Goal: Check status: Check status

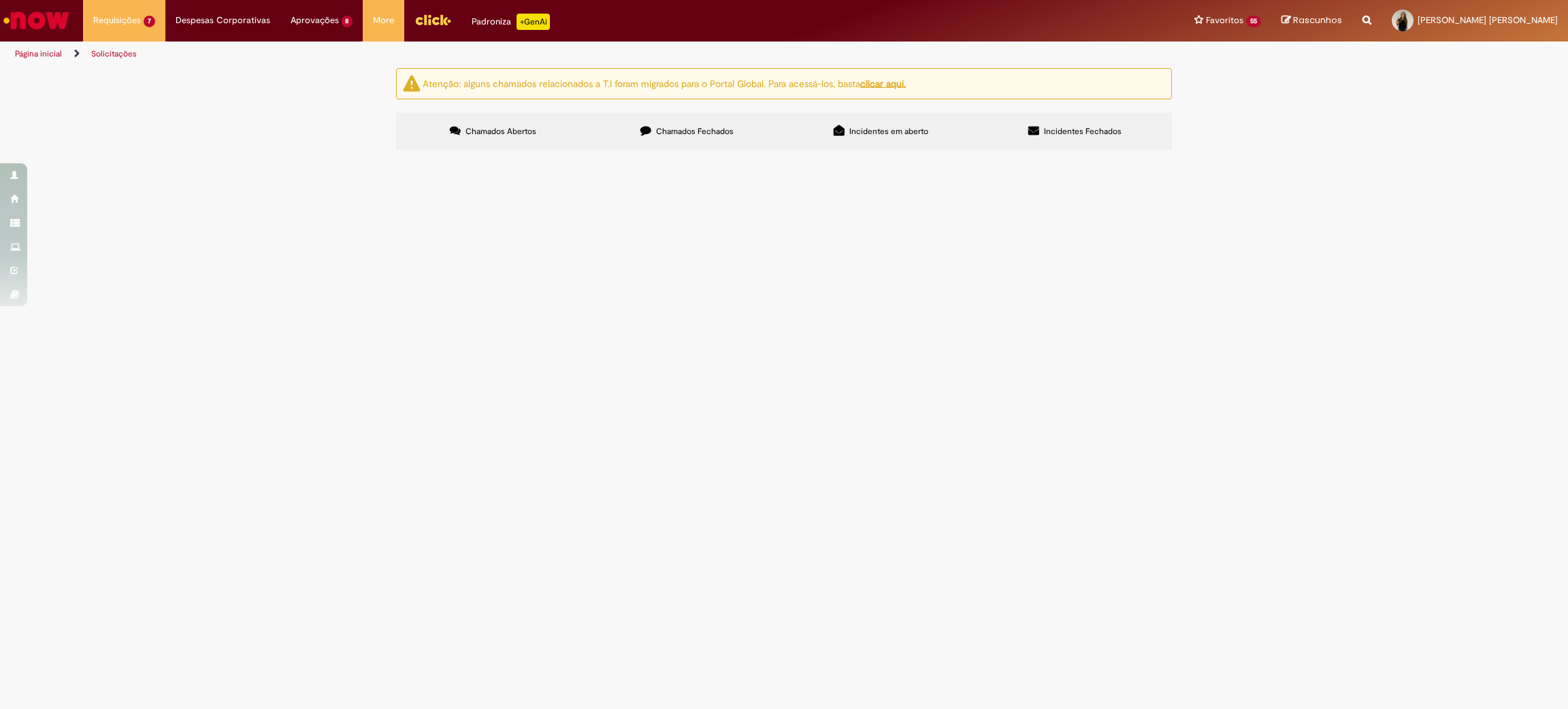
click at [0, 0] on span "Solicitação de Limite e Prazo Rota" at bounding box center [0, 0] width 0 height 0
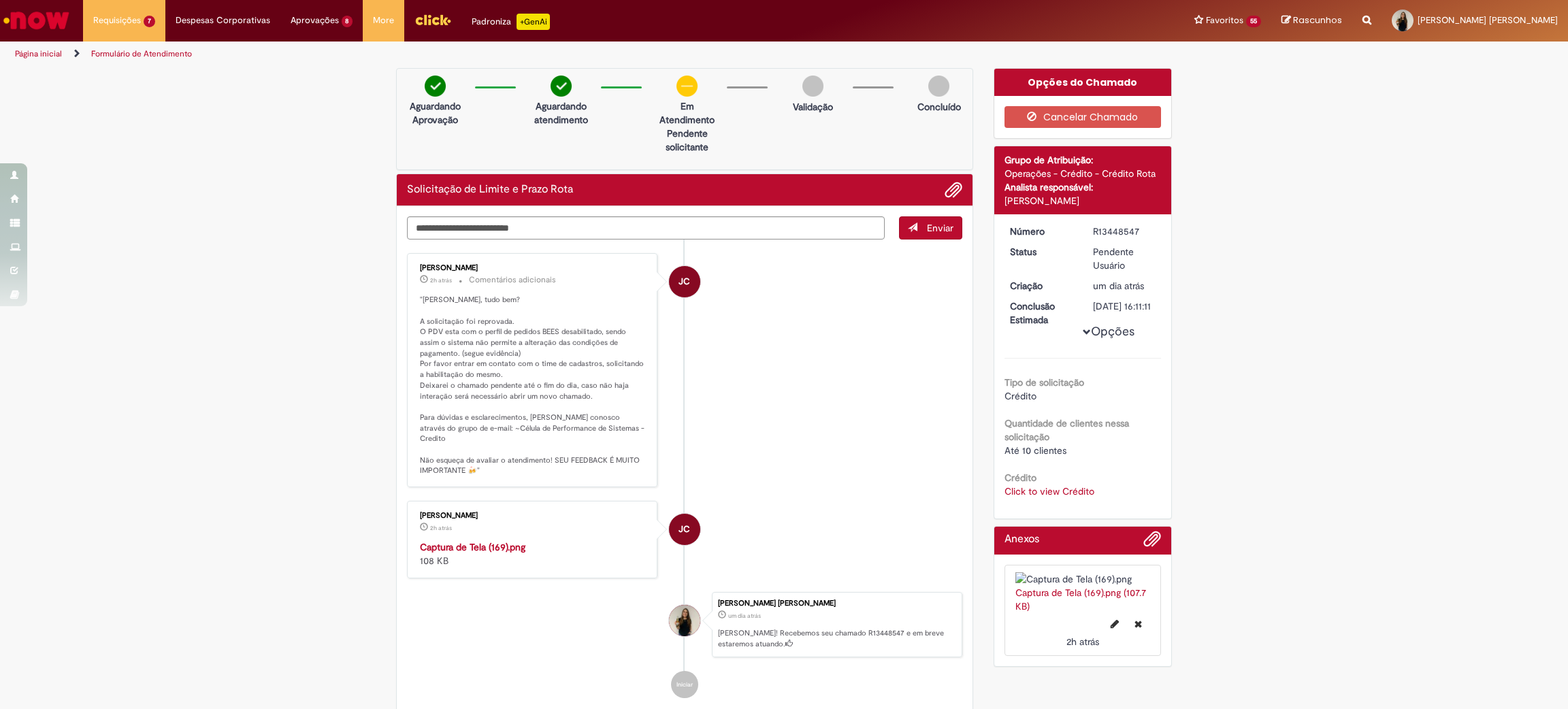
click at [501, 540] on img "Histórico de tíquete" at bounding box center [533, 540] width 227 height 0
click at [142, 81] on span "21h atrás 21 horas atrás R13449891" at bounding box center [159, 82] width 123 height 11
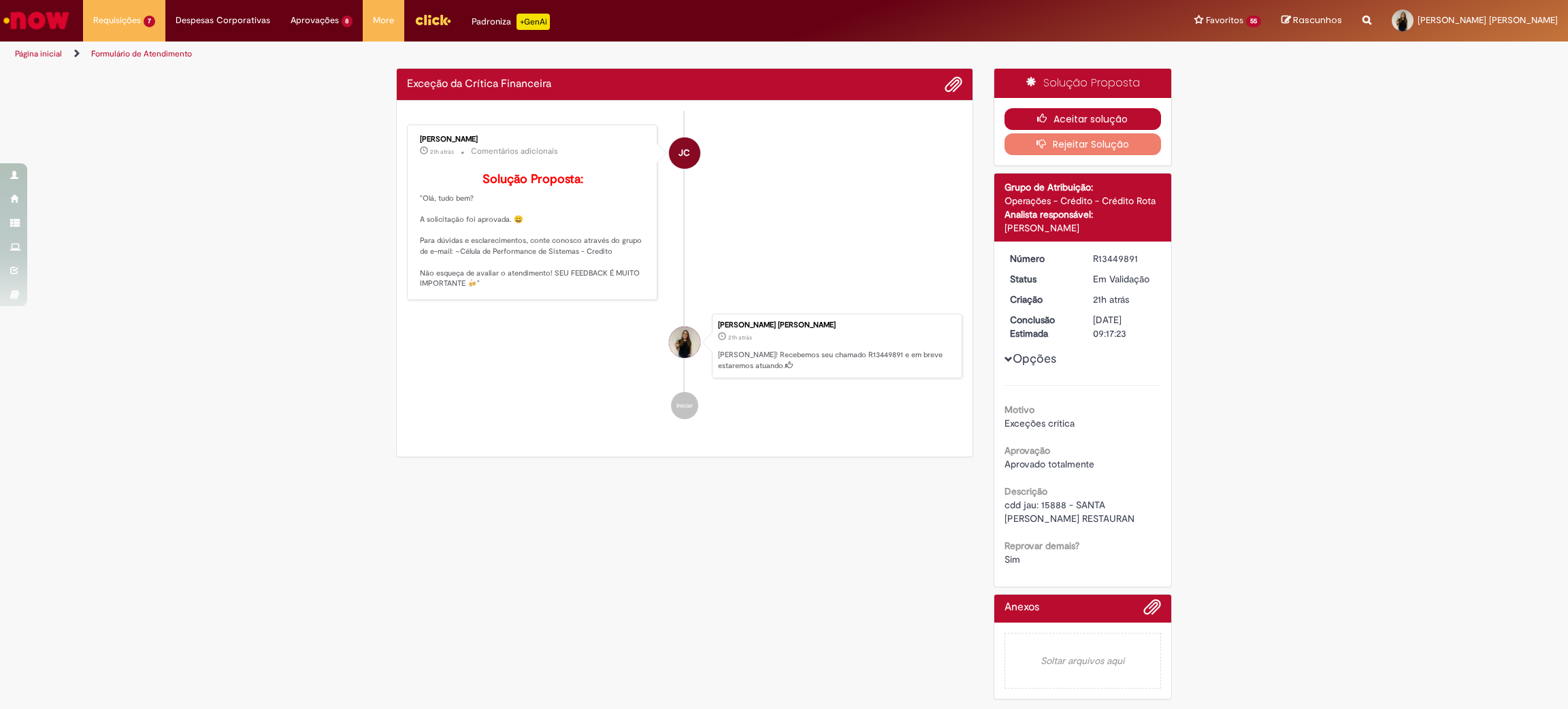
click at [1056, 121] on button "Aceitar solução" at bounding box center [1082, 119] width 157 height 22
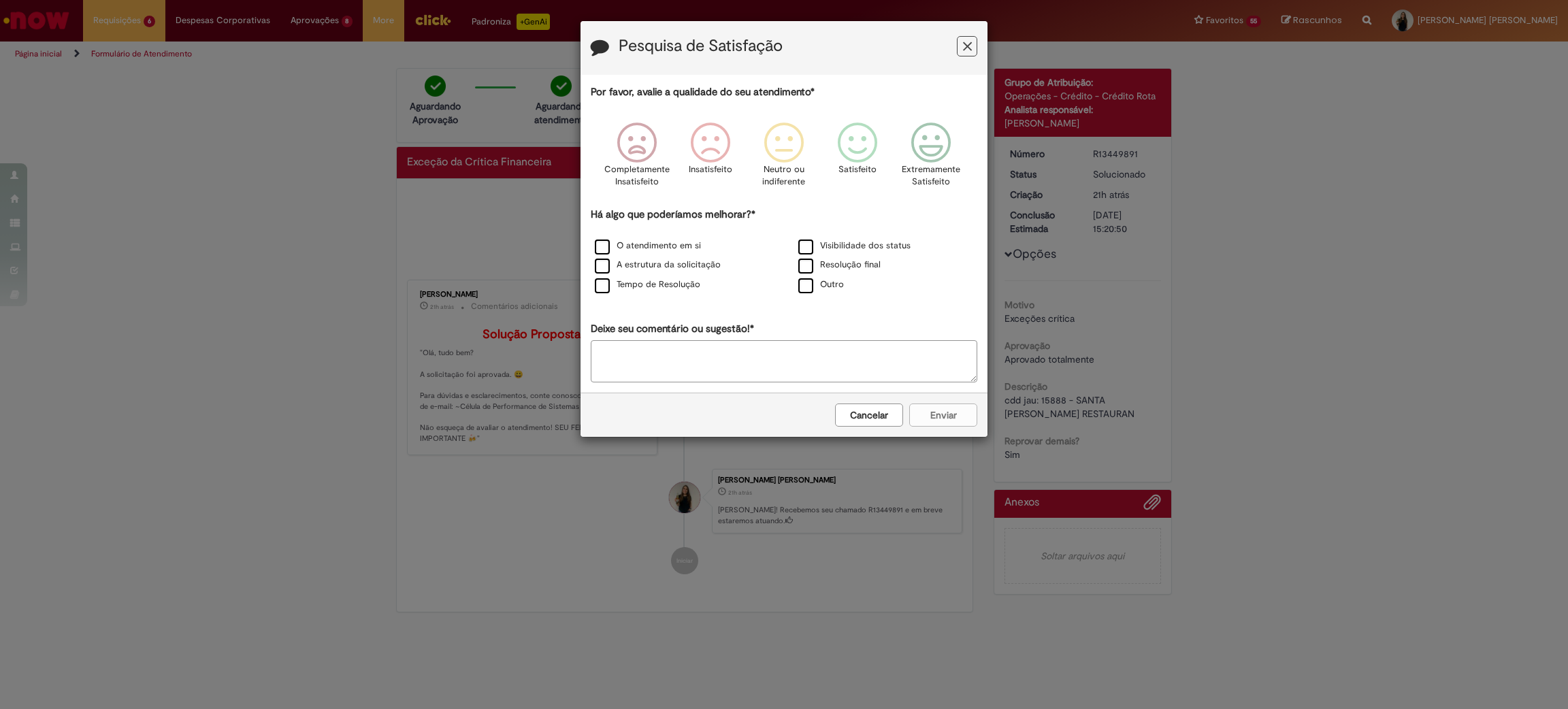
click at [971, 44] on button "Feedback" at bounding box center [967, 46] width 21 height 21
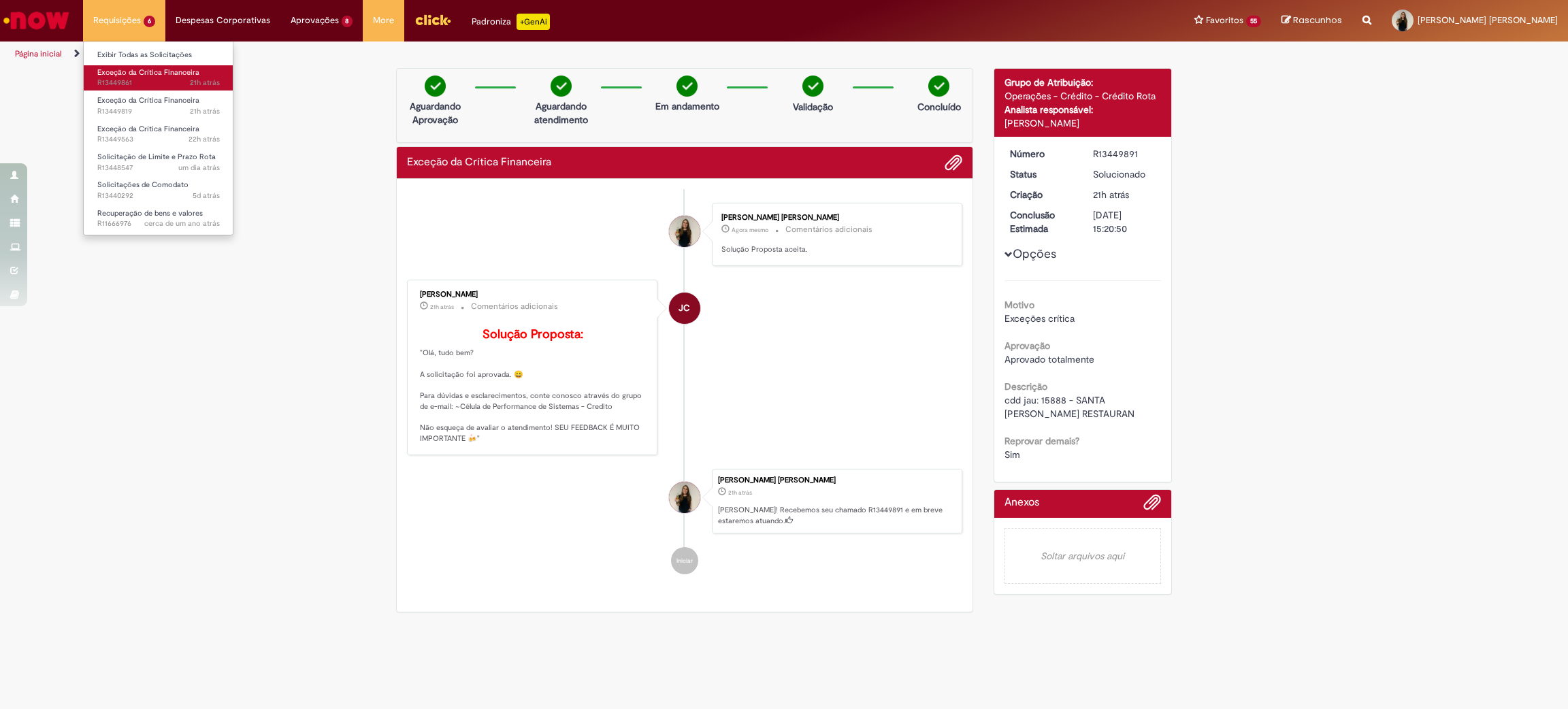
click at [149, 86] on span "21h atrás 21 horas atrás R13449861" at bounding box center [159, 82] width 123 height 11
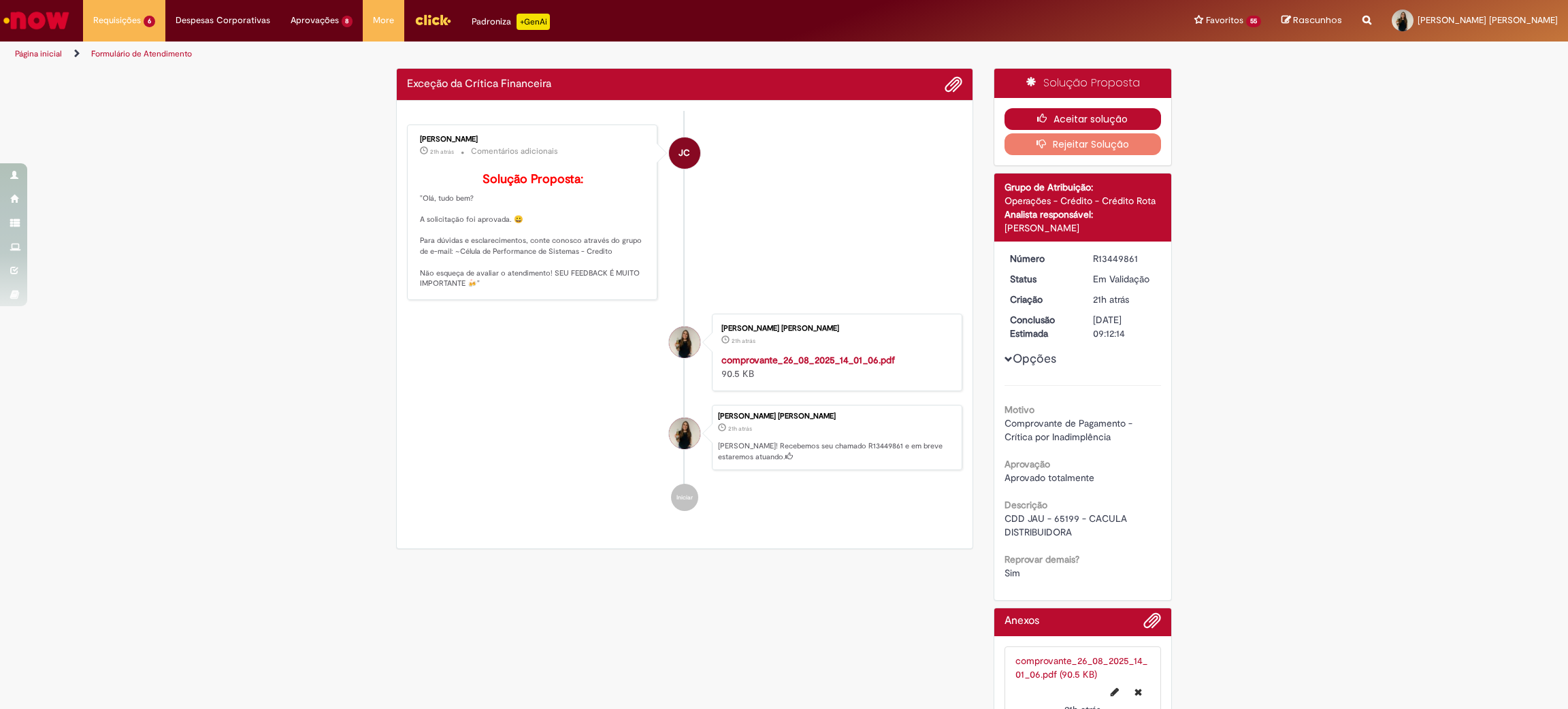
click at [1085, 120] on button "Aceitar solução" at bounding box center [1082, 119] width 157 height 22
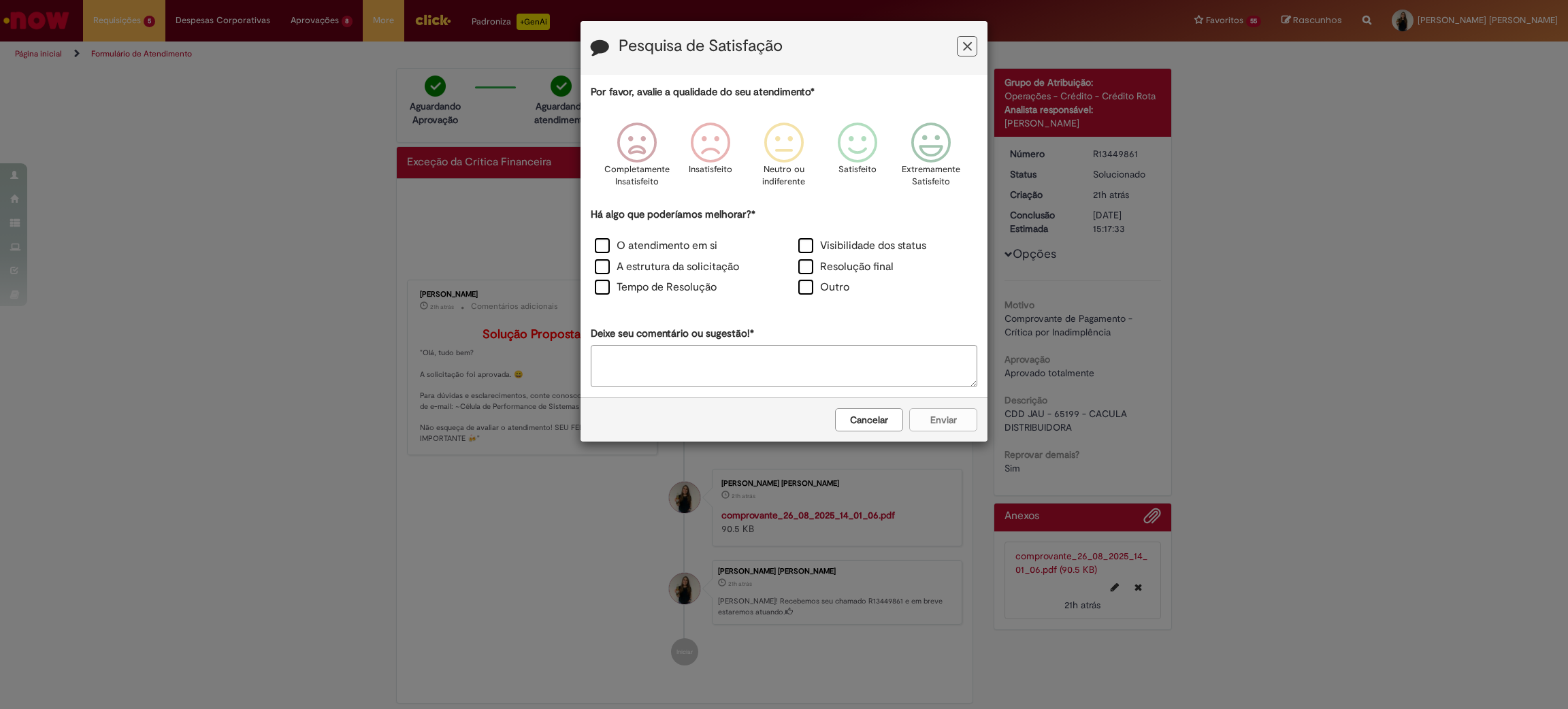
click at [969, 46] on icon "Feedback" at bounding box center [967, 46] width 9 height 14
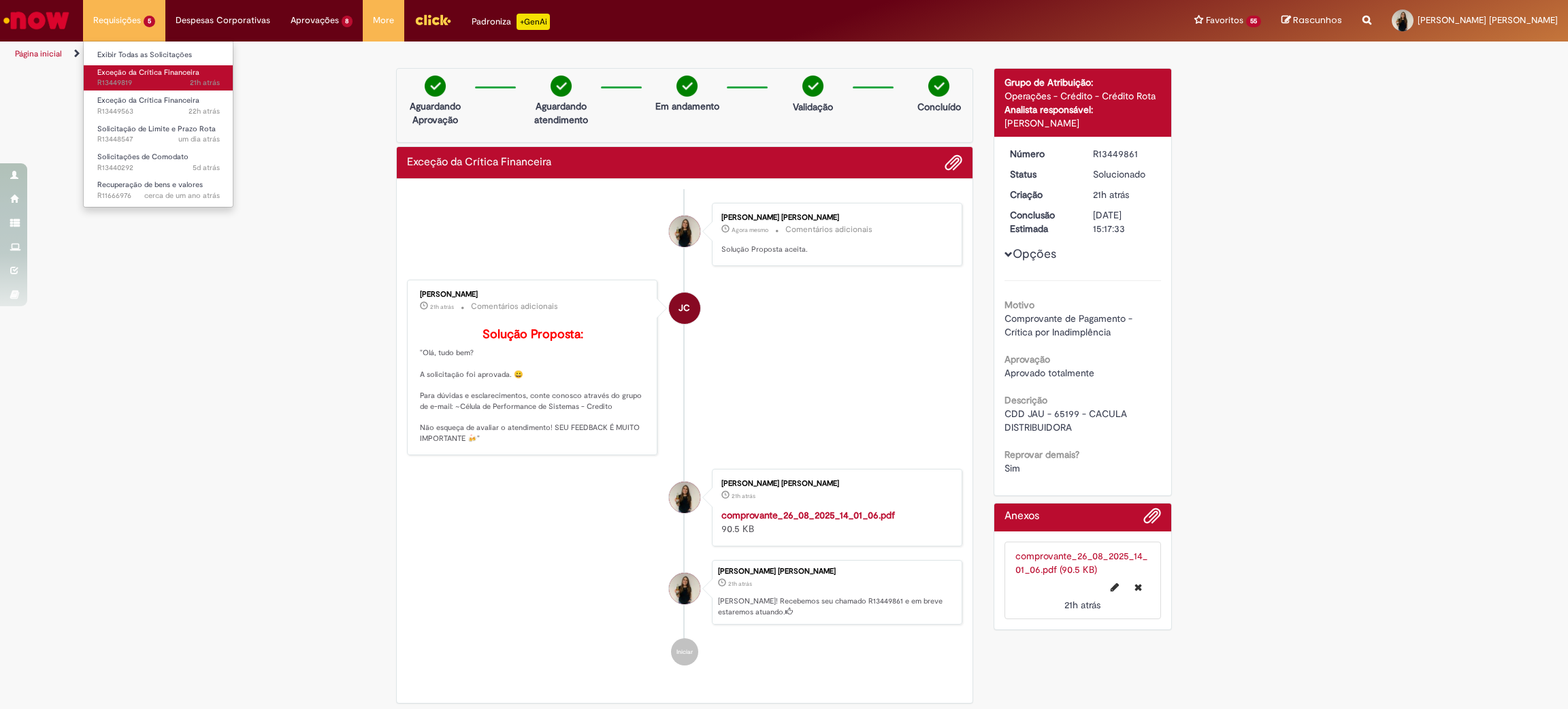
click at [114, 66] on link "Exceção da Crítica Financeira 21h atrás 21 horas atrás R13449819" at bounding box center [159, 78] width 149 height 25
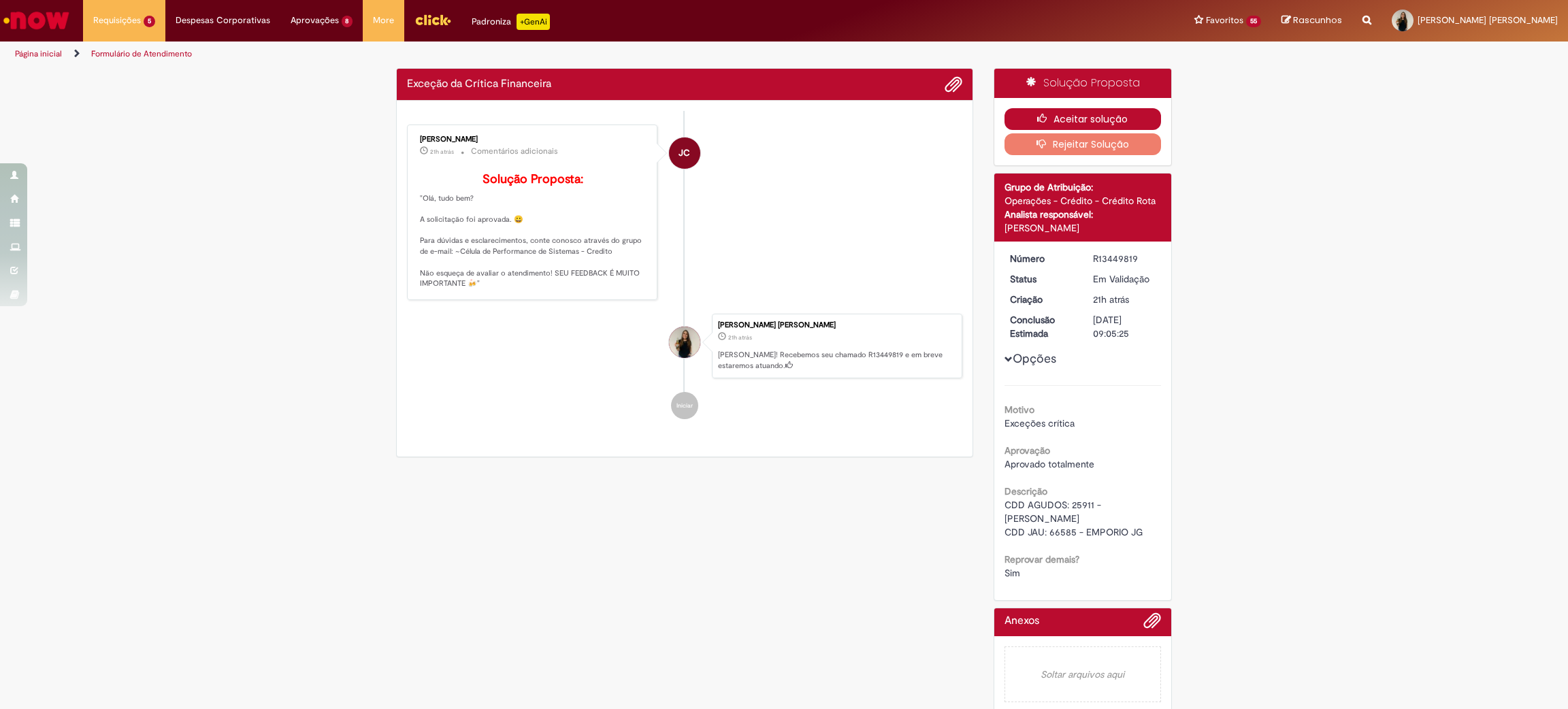
click at [1022, 115] on button "Aceitar solução" at bounding box center [1082, 119] width 157 height 22
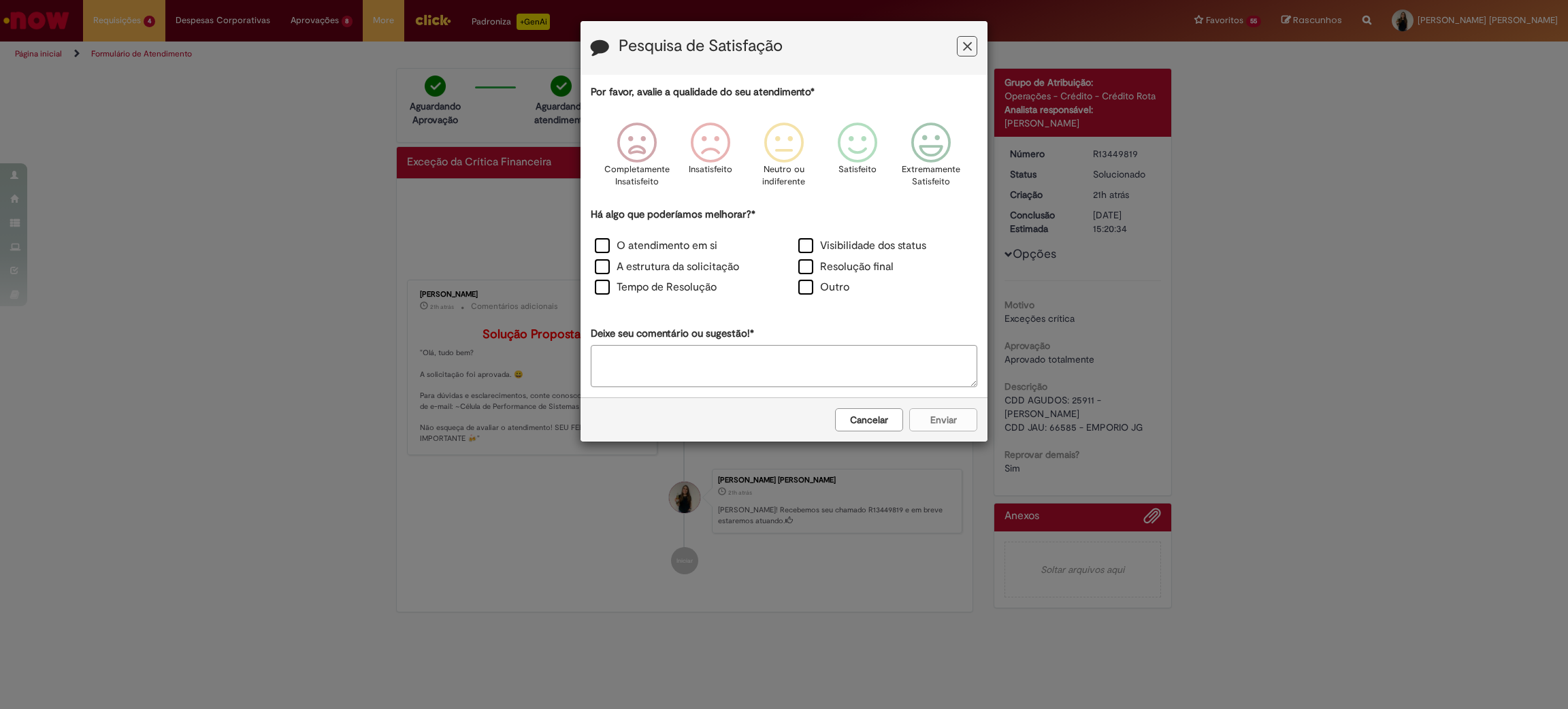
click at [963, 51] on icon "Feedback" at bounding box center [967, 46] width 9 height 14
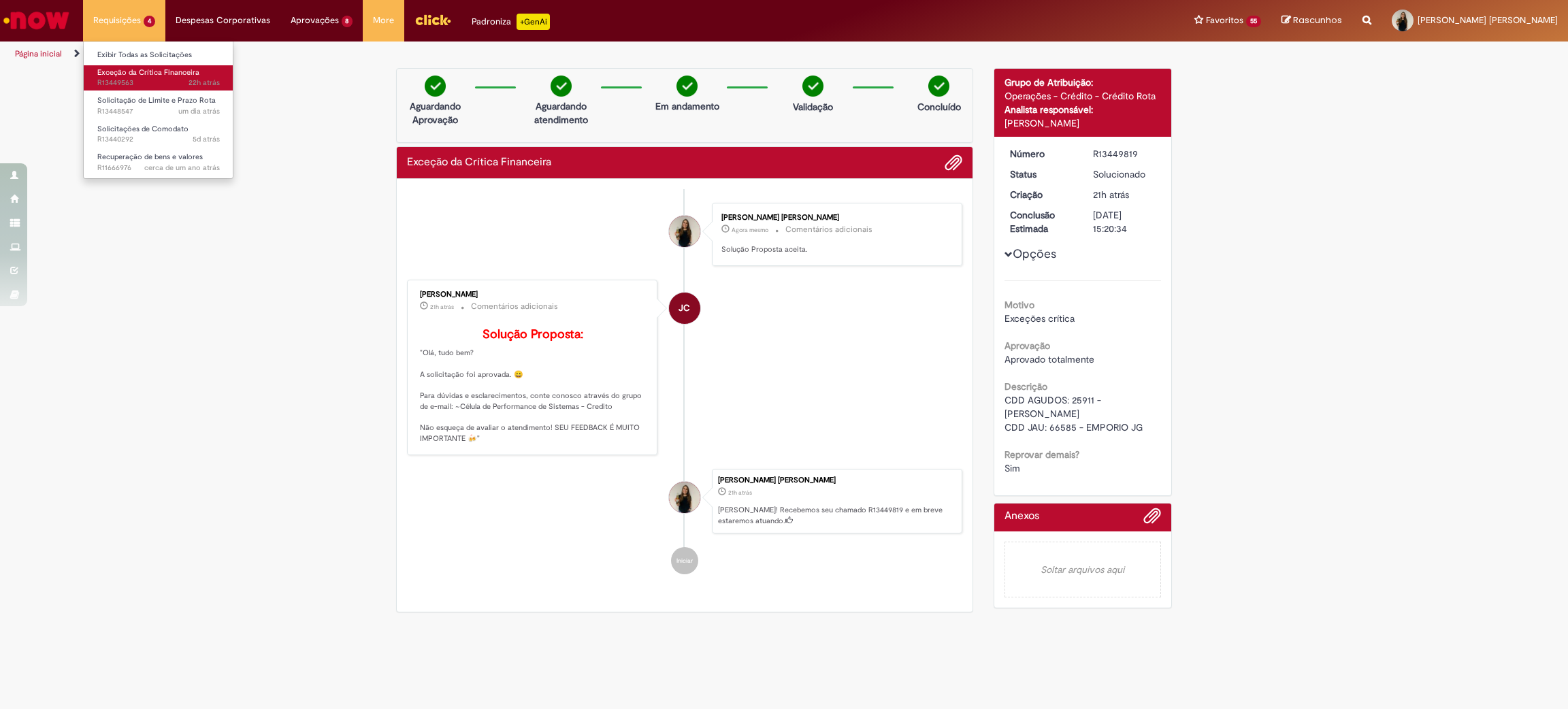
click at [135, 70] on span "Exceção da Crítica Financeira" at bounding box center [148, 72] width 102 height 10
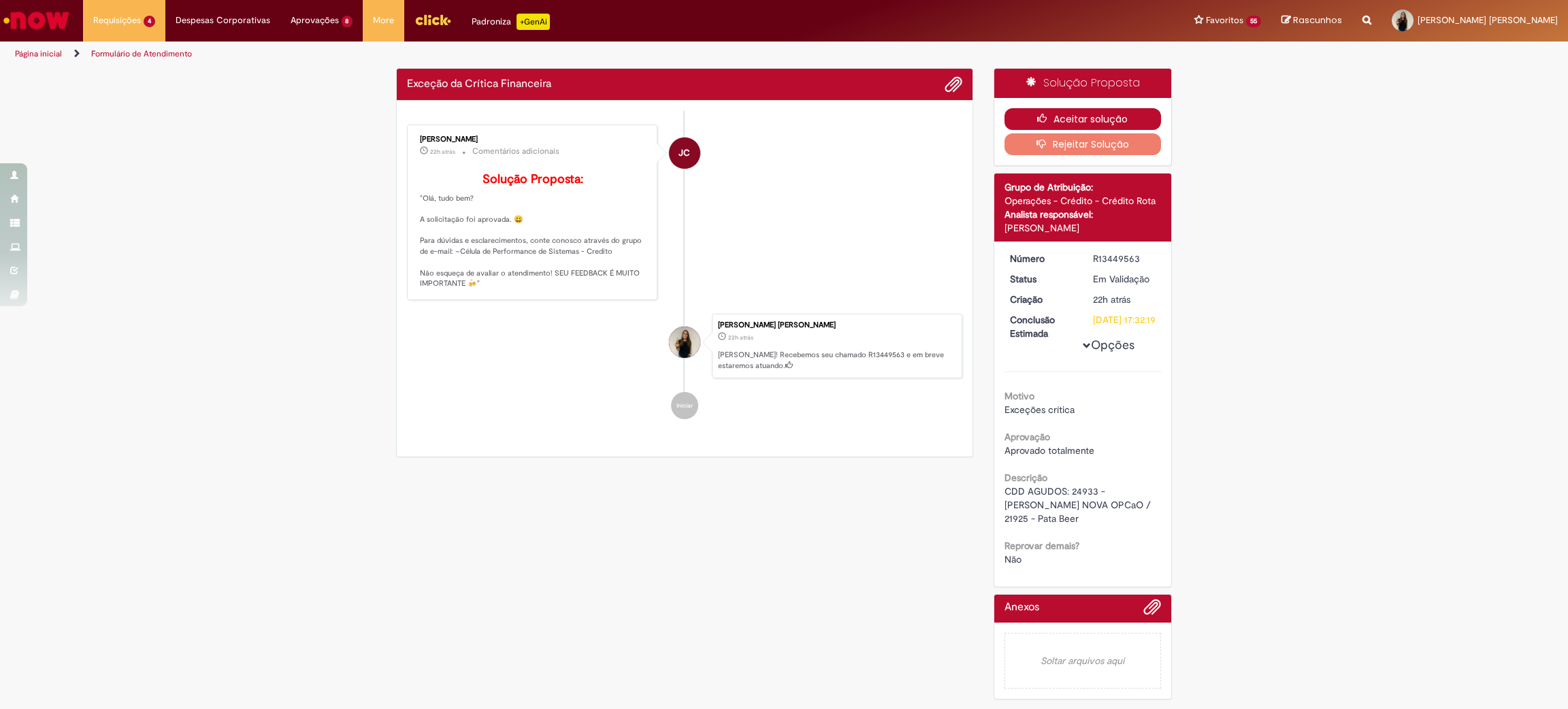
click at [1084, 123] on button "Aceitar solução" at bounding box center [1082, 119] width 157 height 22
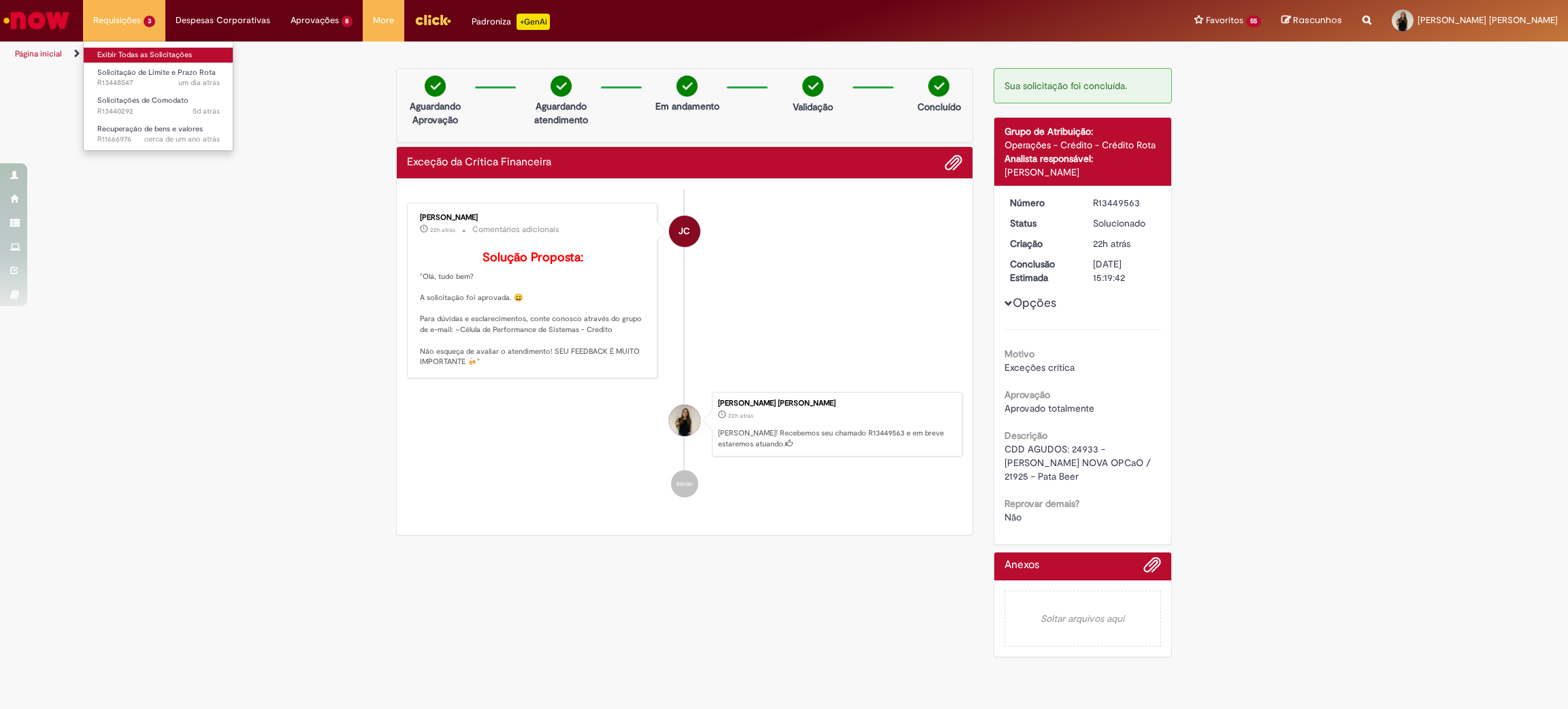
click at [153, 55] on link "Exibir Todas as Solicitações" at bounding box center [159, 55] width 149 height 15
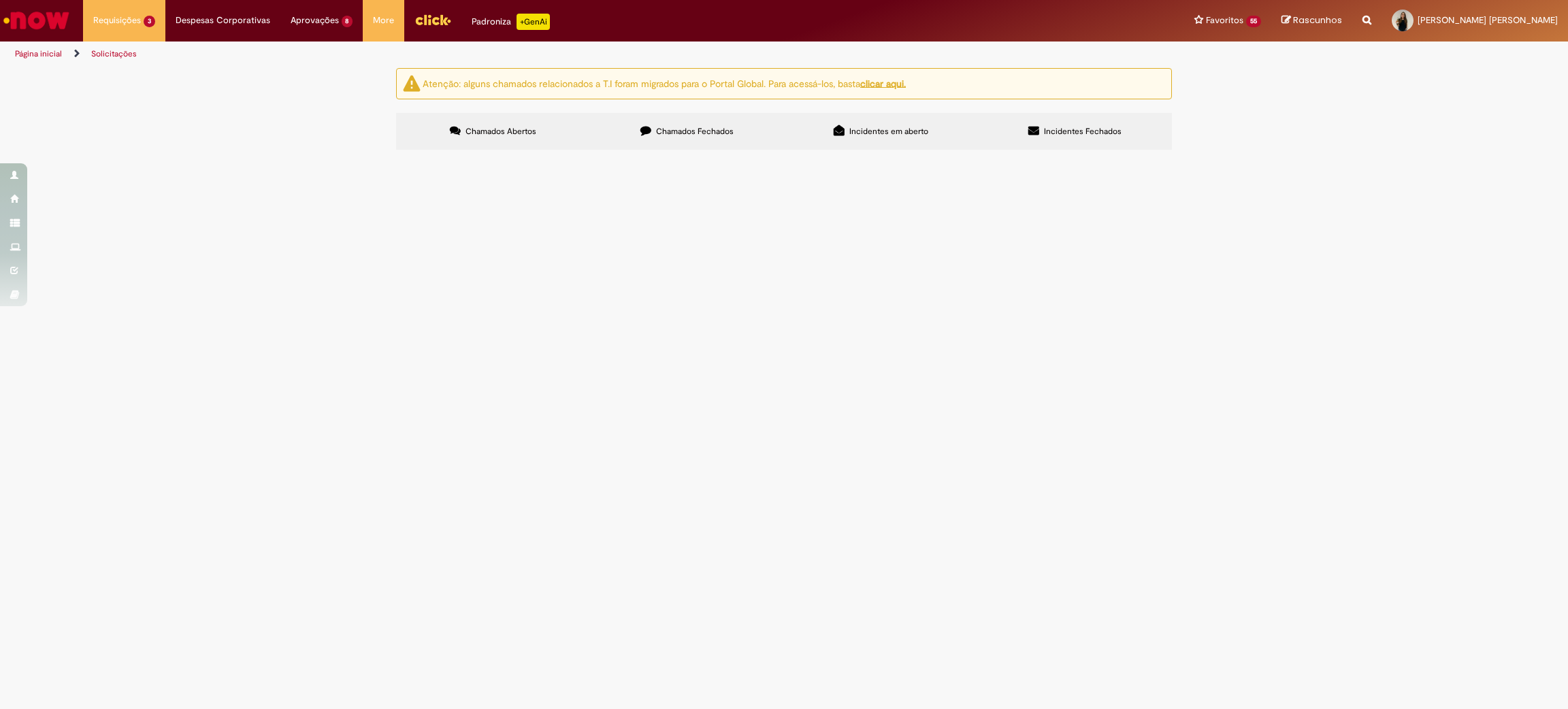
click at [0, 0] on span "Solicitações de Comodato" at bounding box center [0, 0] width 0 height 0
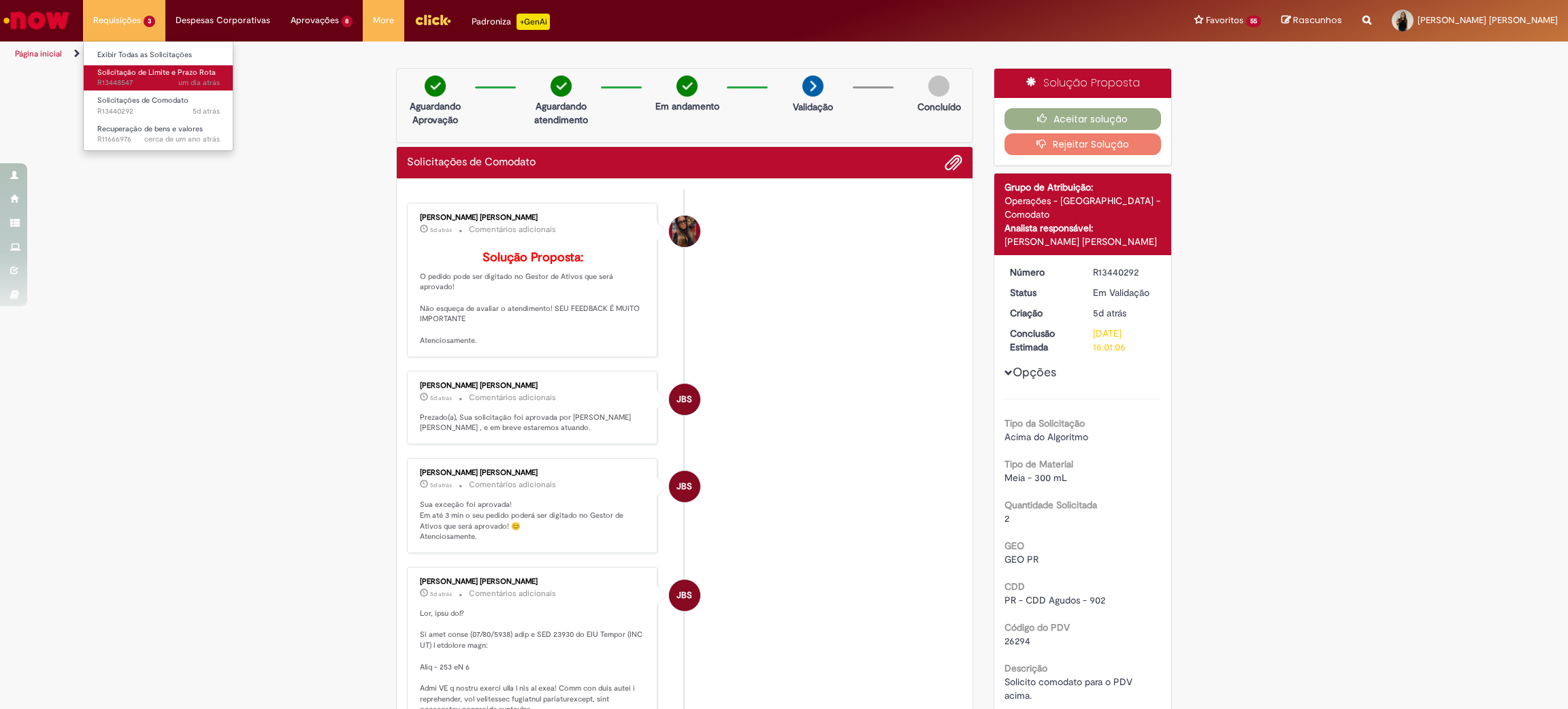
click at [144, 69] on span "Solicitação de Limite e Prazo Rota" at bounding box center [156, 72] width 119 height 10
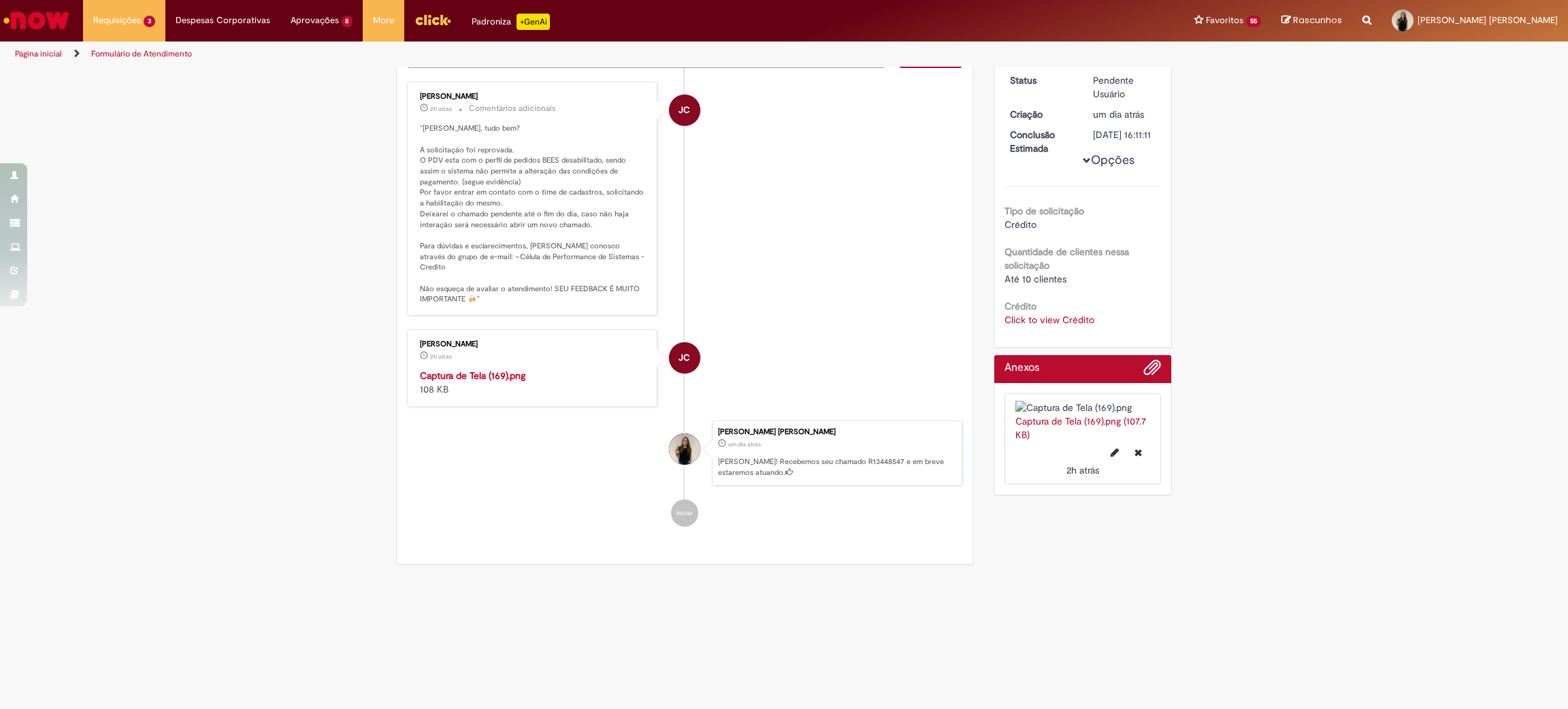
scroll to position [281, 0]
click at [1067, 314] on link "Click to view Crédito" at bounding box center [1049, 320] width 90 height 12
click at [1499, 290] on div "Verificar Código [PERSON_NAME] Aguardando Aprovação Aguardando atendimento Em A…" at bounding box center [784, 233] width 1568 height 675
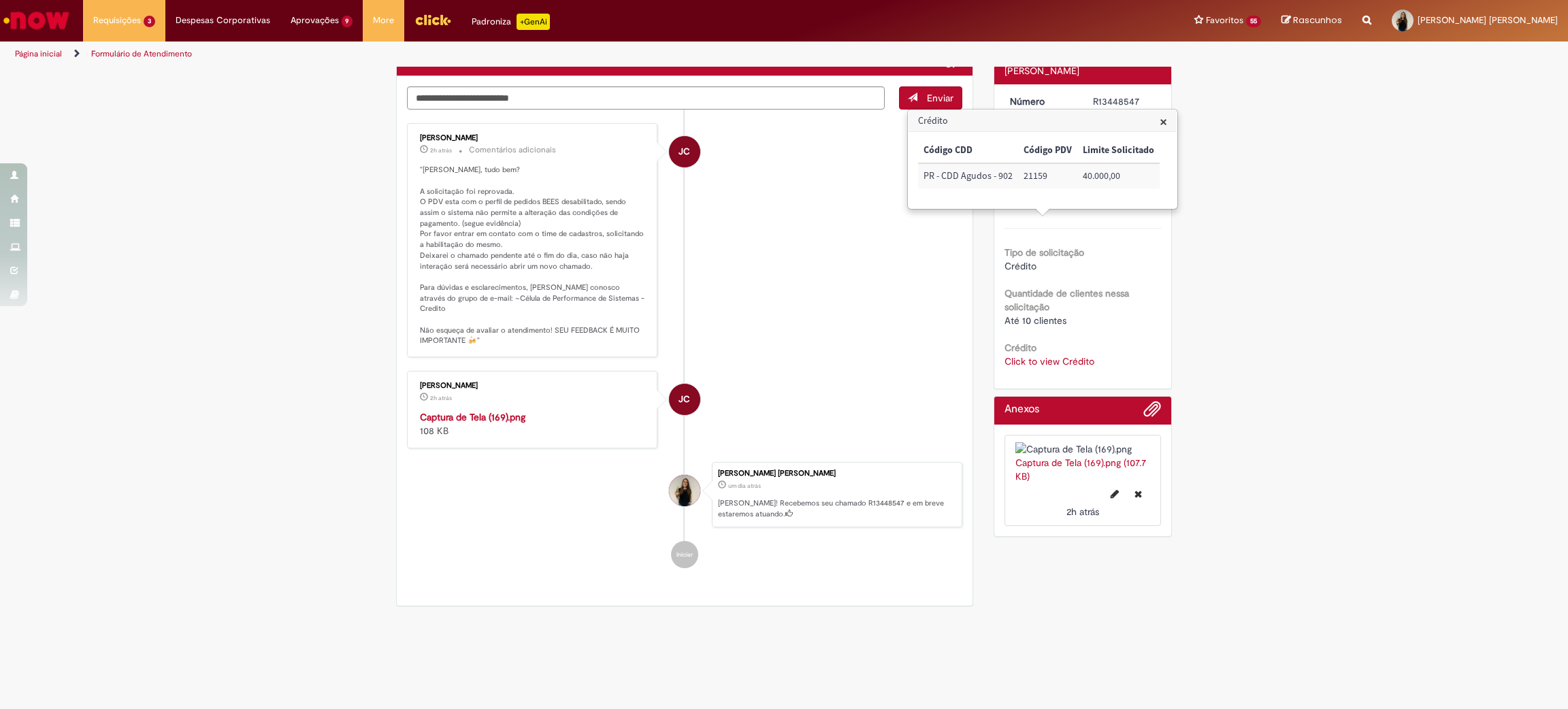
scroll to position [0, 0]
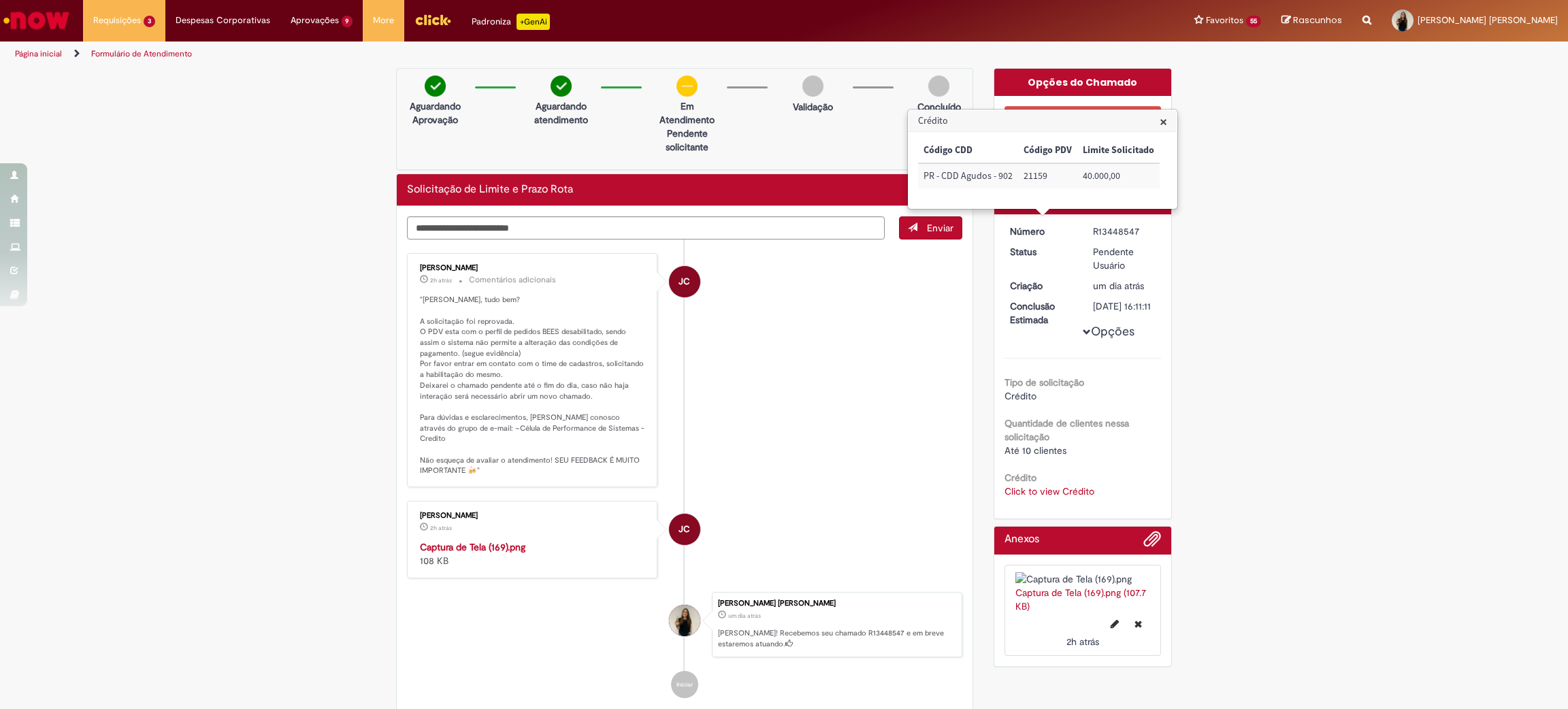
click at [777, 456] on li "JC [PERSON_NAME] 2h atrás 2 horas atrás Comentários adicionais "[PERSON_NAME], …" at bounding box center [684, 370] width 555 height 234
